Goal: Obtain resource: Obtain resource

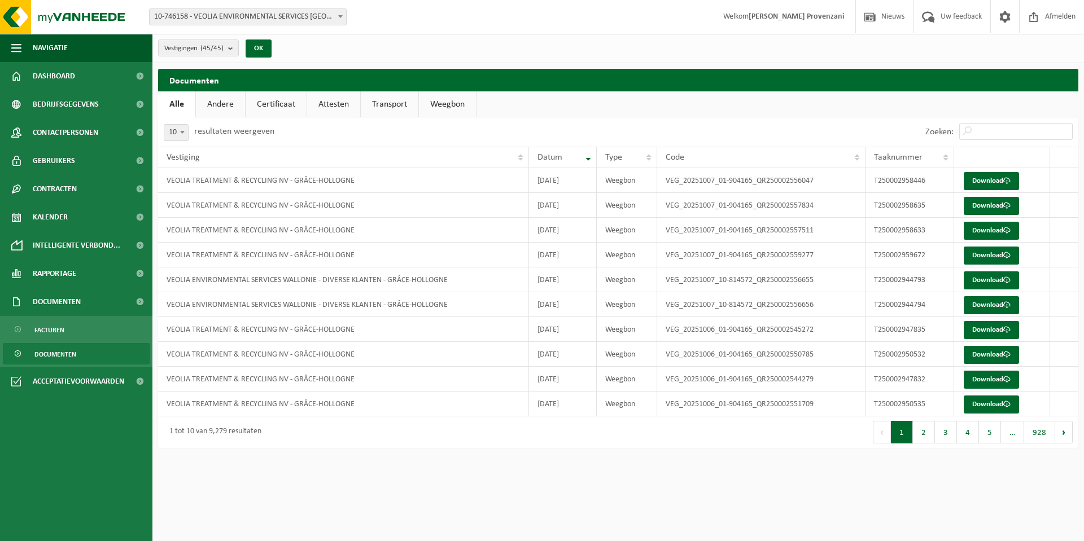
click at [314, 15] on span "10-746158 - VEOLIA ENVIRONMENTAL SERVICES [GEOGRAPHIC_DATA] - [GEOGRAPHIC_DATA]" at bounding box center [248, 17] width 196 height 16
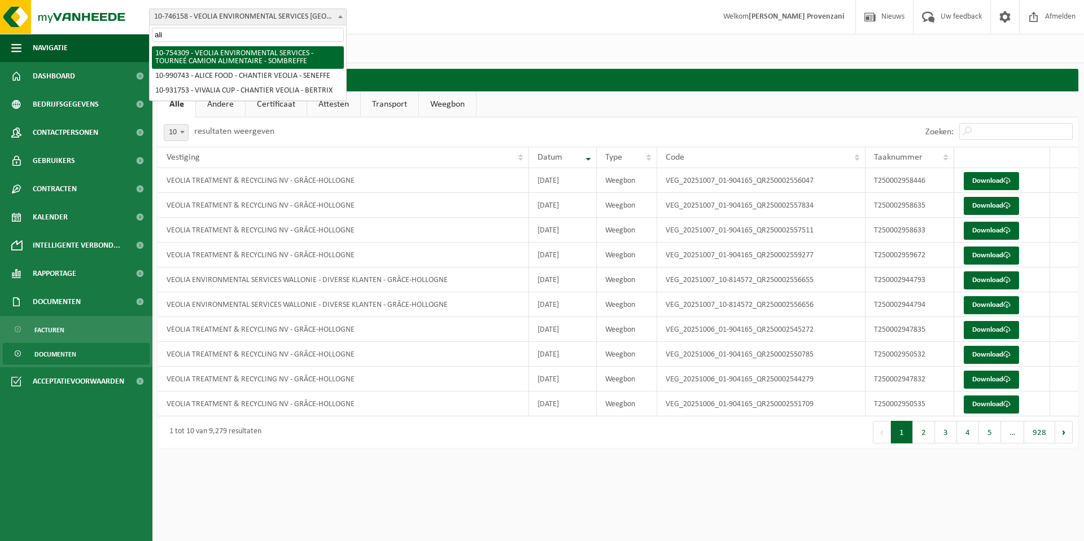
type input "alim"
select select "95907"
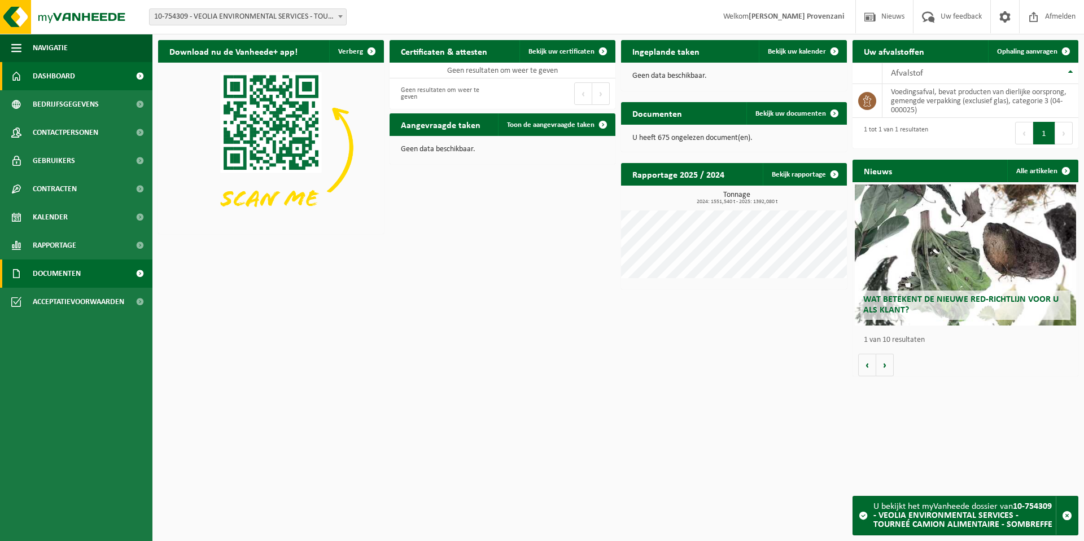
click at [89, 277] on link "Documenten" at bounding box center [76, 274] width 152 height 28
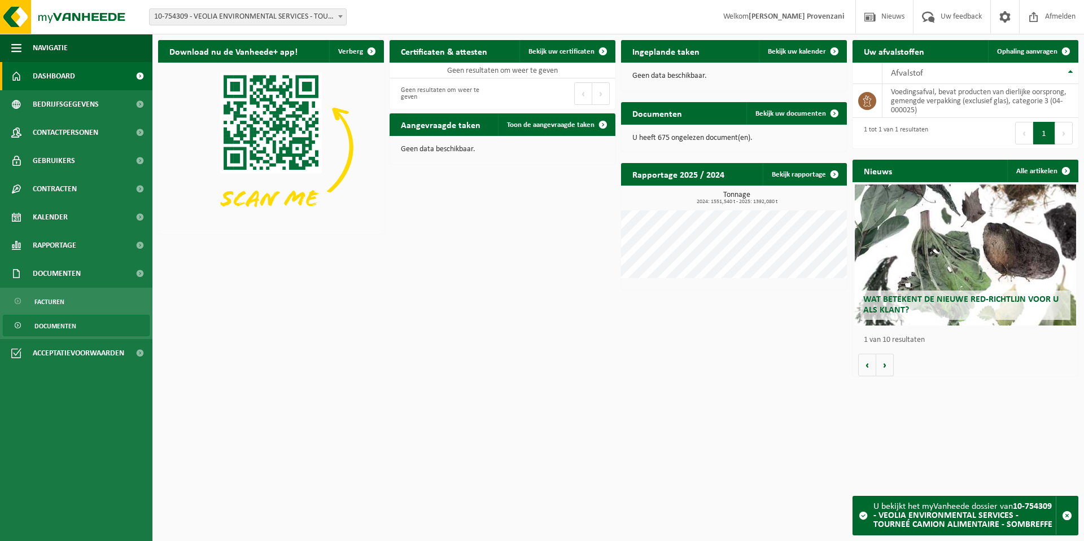
click at [88, 331] on link "Documenten" at bounding box center [76, 325] width 147 height 21
